Goal: Navigation & Orientation: Find specific page/section

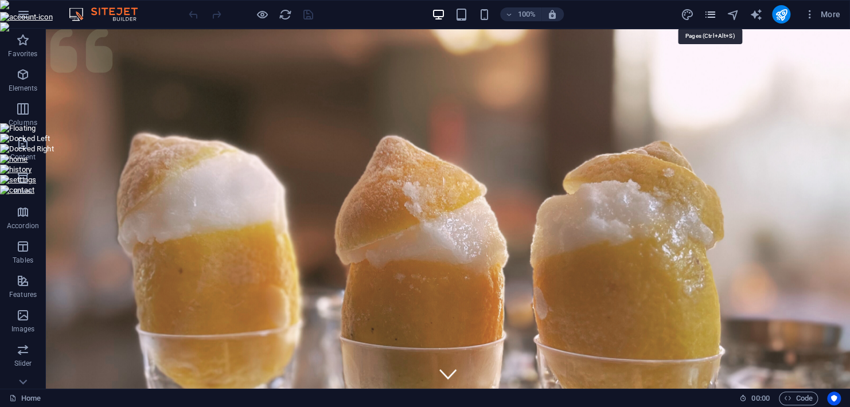
click at [712, 14] on icon "pages" at bounding box center [709, 14] width 13 height 13
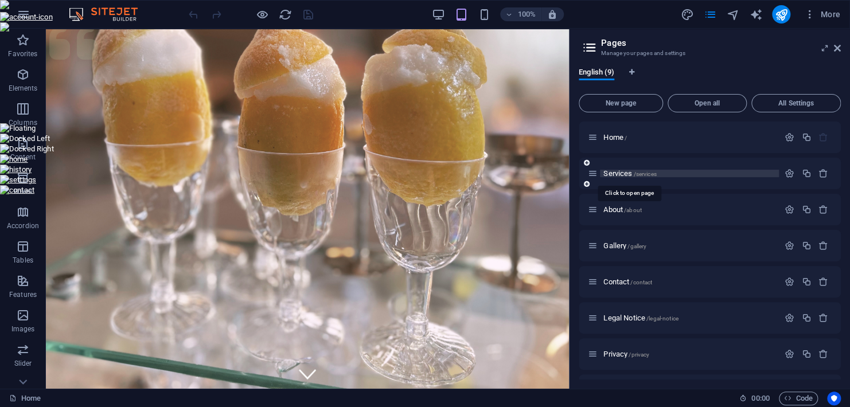
click at [622, 173] on span "Services /services" at bounding box center [629, 173] width 53 height 9
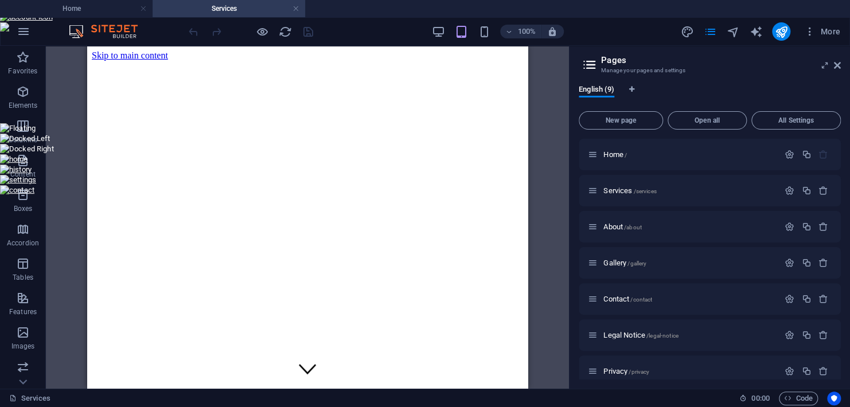
scroll to position [300, 0]
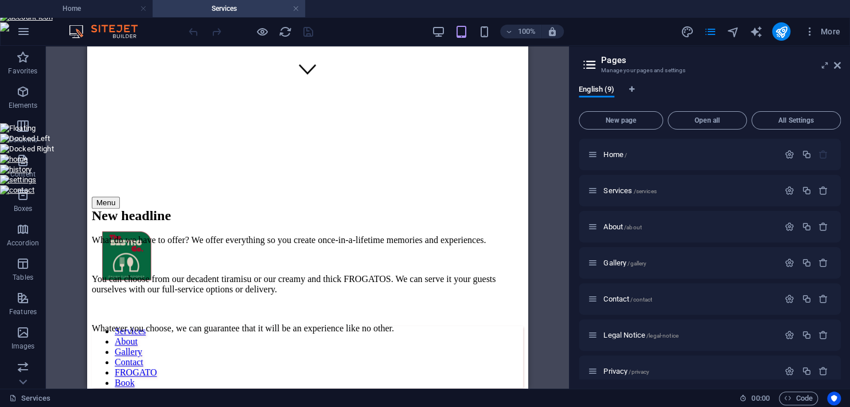
click at [842, 68] on aside "Pages Manage your pages and settings English (9) New page Open all All Settings…" at bounding box center [709, 217] width 281 height 343
click at [839, 65] on icon at bounding box center [837, 65] width 7 height 9
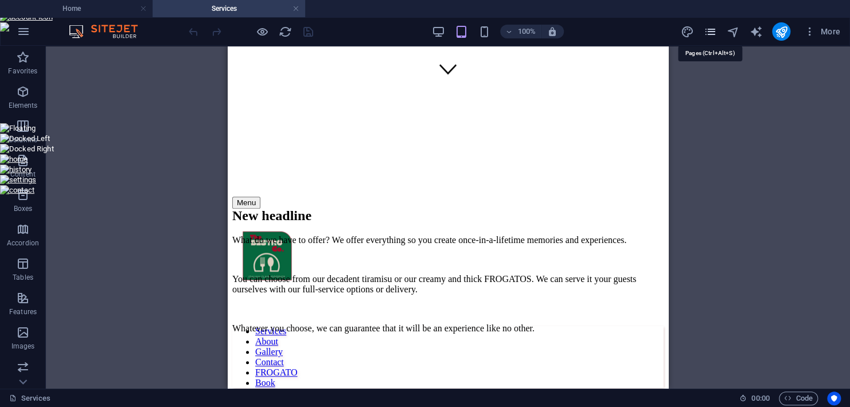
click at [716, 33] on span "pages" at bounding box center [710, 31] width 14 height 13
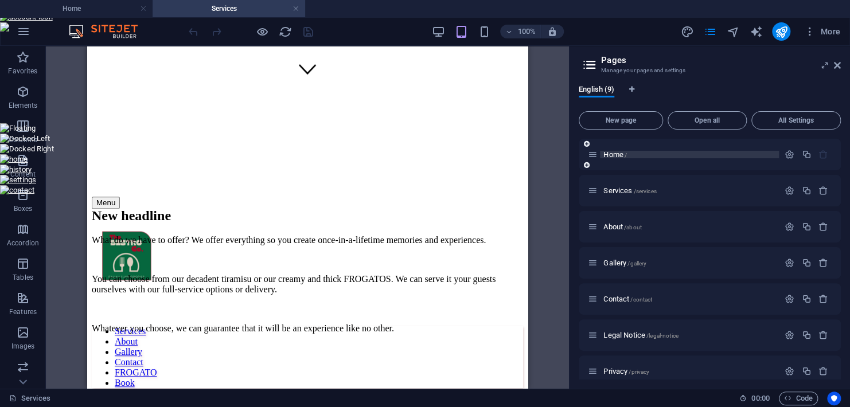
click at [612, 155] on span "Home /" at bounding box center [615, 154] width 24 height 9
